Goal: Navigation & Orientation: Go to known website

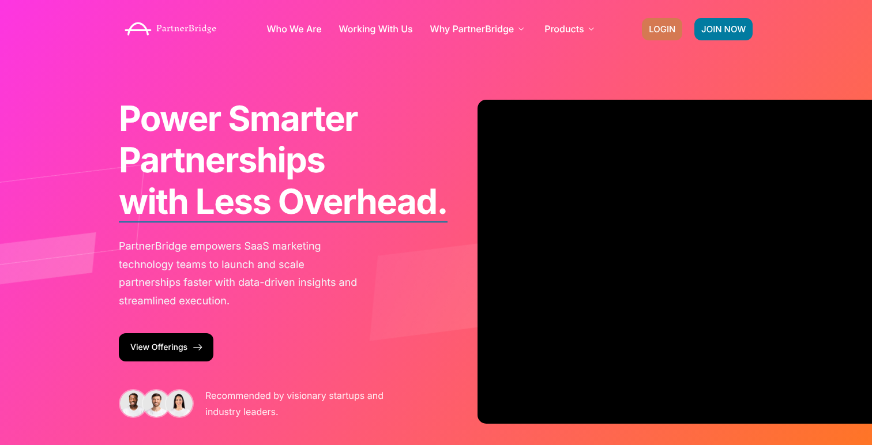
click at [660, 37] on link "LOGIN" at bounding box center [662, 29] width 40 height 22
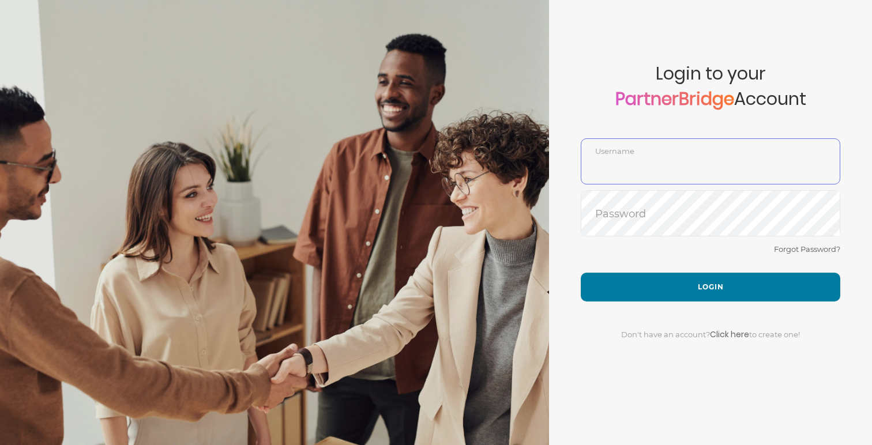
click at [665, 182] on input "text" at bounding box center [710, 170] width 258 height 28
